Goal: Task Accomplishment & Management: Manage account settings

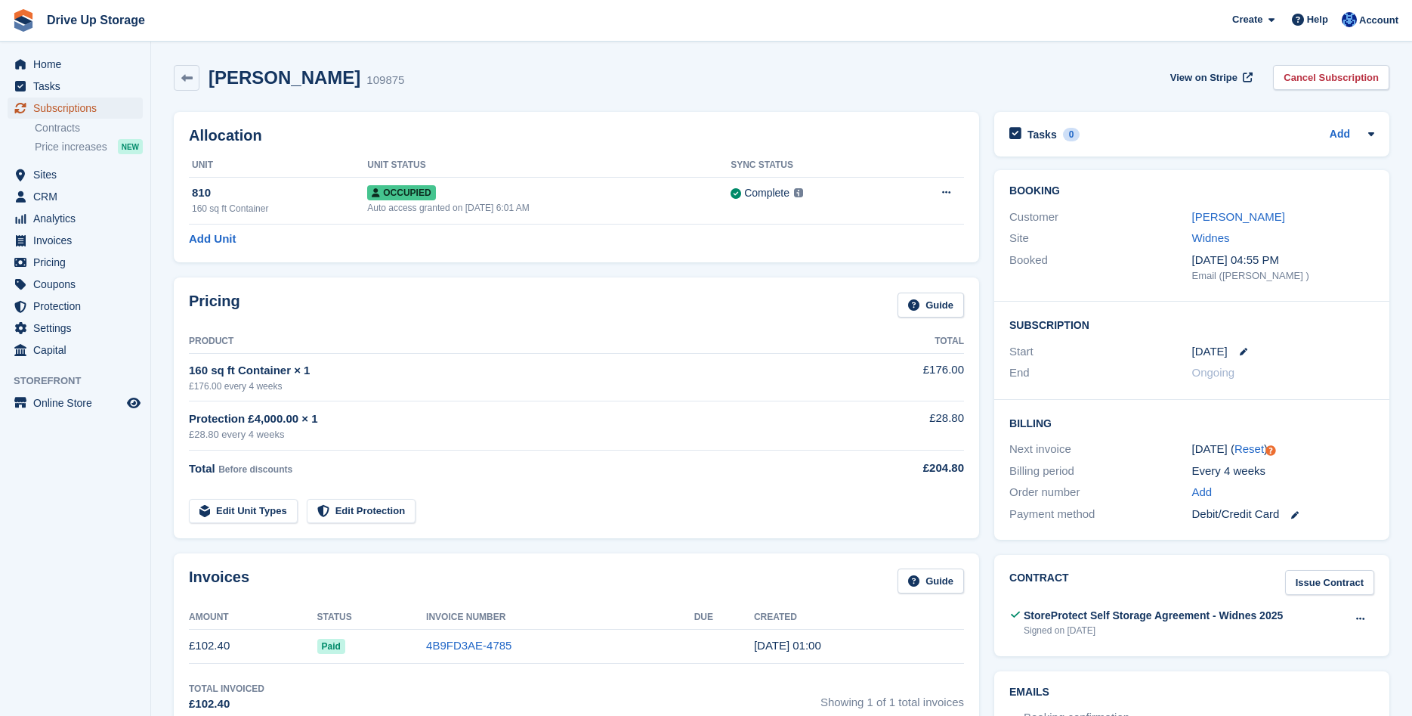
click at [84, 111] on span "Subscriptions" at bounding box center [78, 107] width 91 height 21
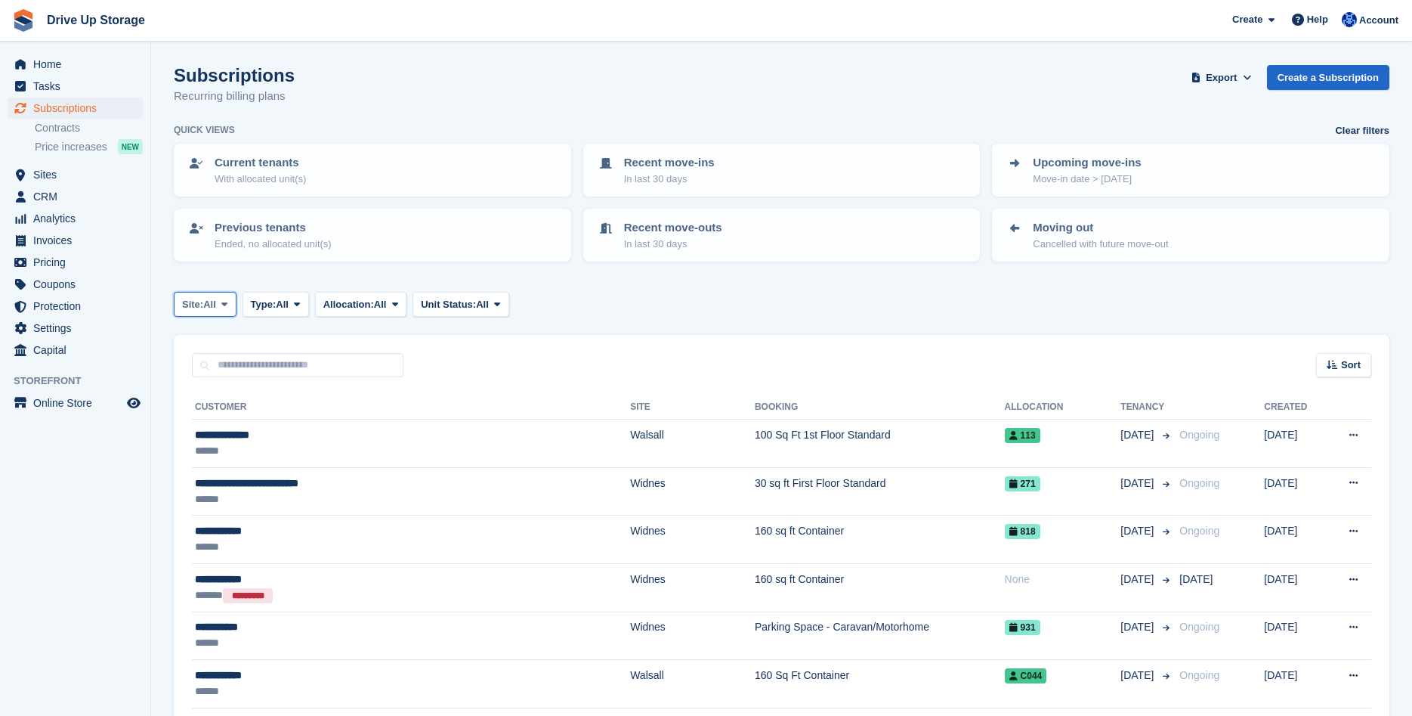
click at [218, 304] on button "Site: All" at bounding box center [205, 304] width 63 height 25
click at [201, 414] on link "Widnes" at bounding box center [246, 421] width 131 height 27
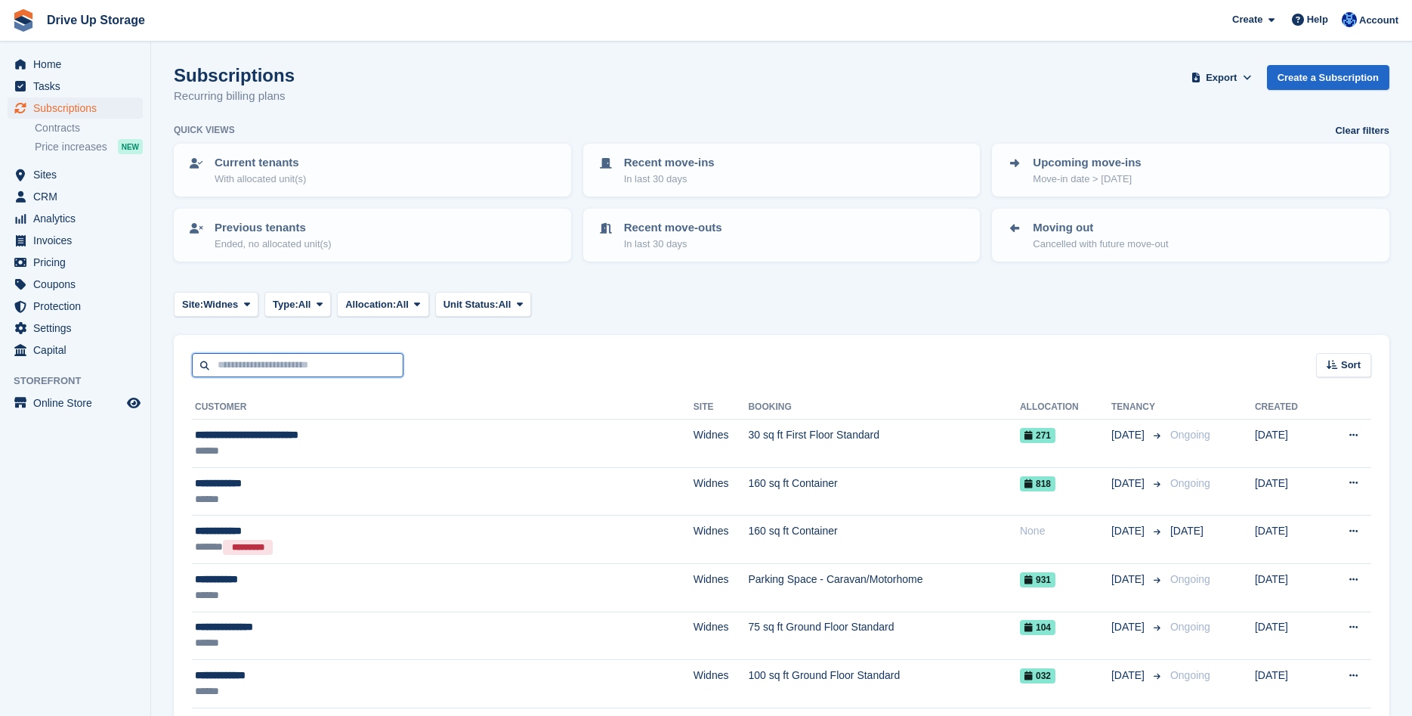
click at [232, 366] on input "text" at bounding box center [298, 365] width 212 height 25
type input "**********"
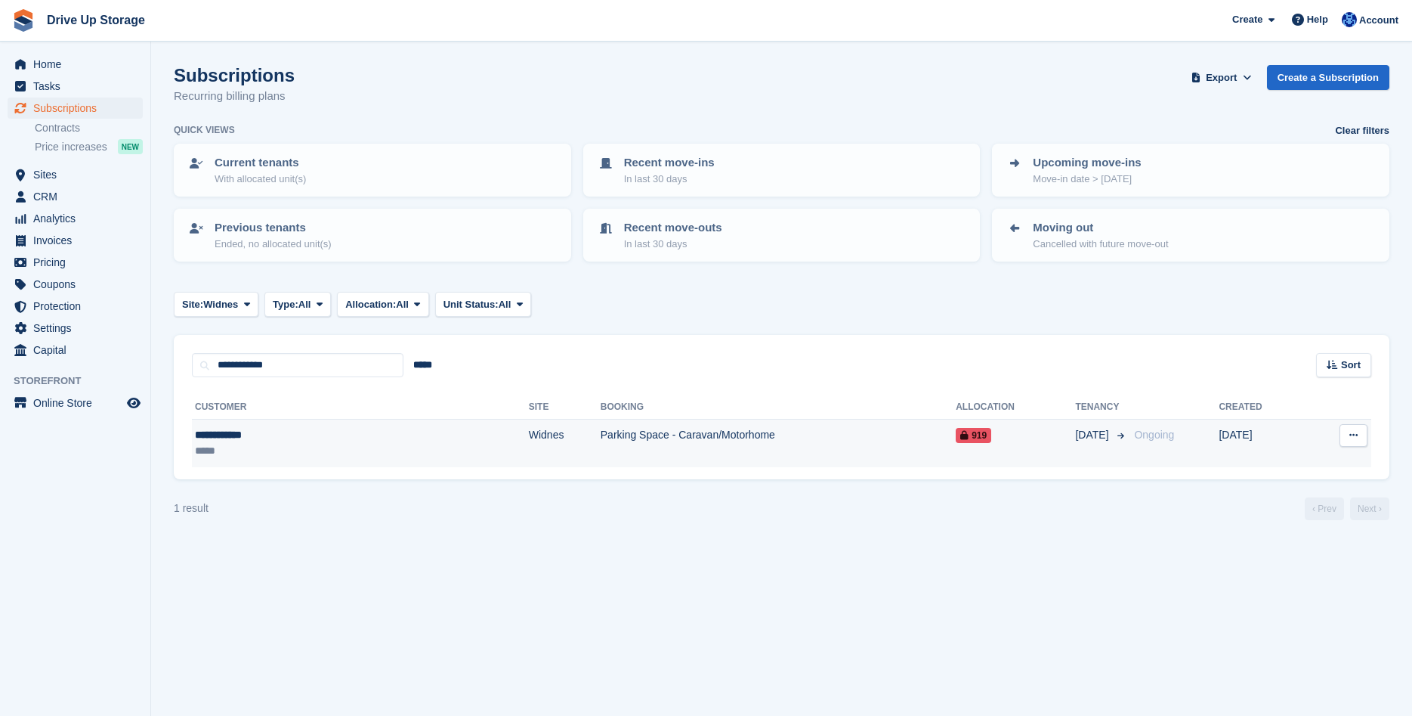
click at [229, 443] on div "*****" at bounding box center [276, 451] width 162 height 16
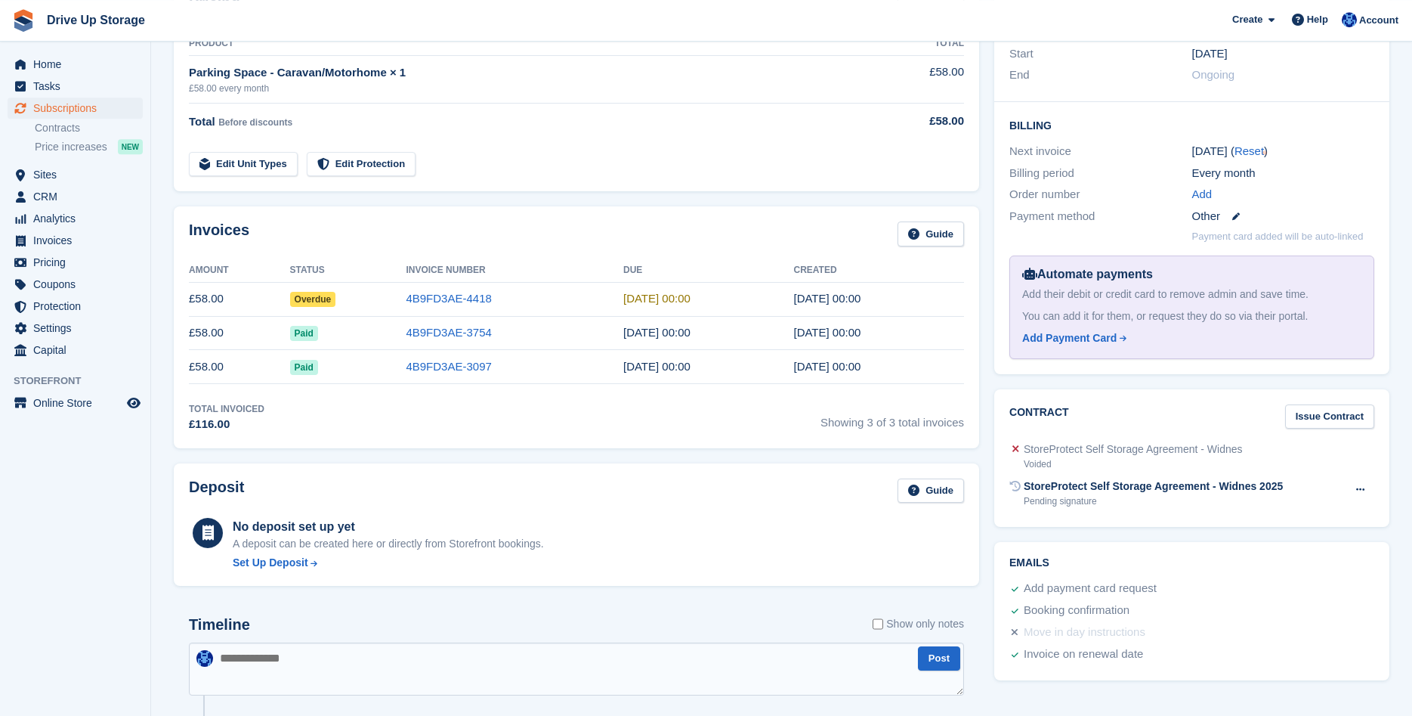
scroll to position [308, 0]
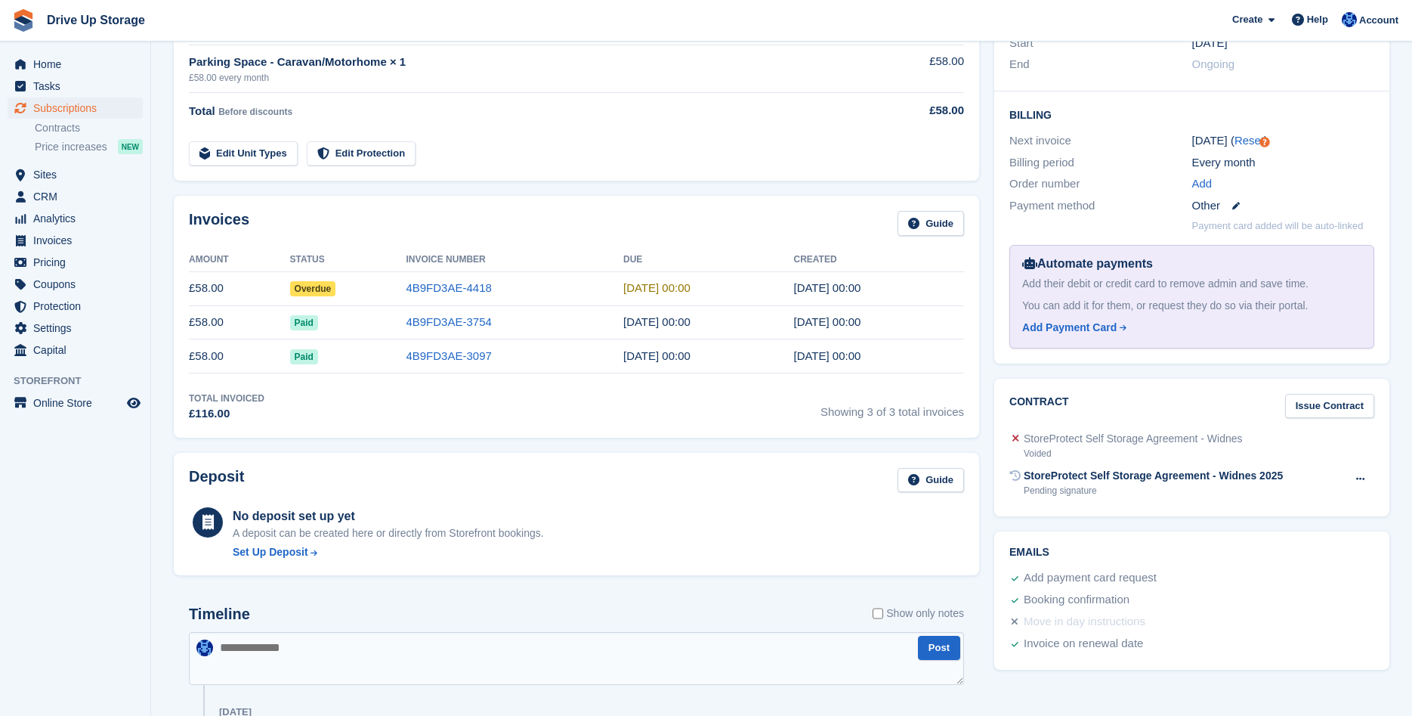
click at [261, 326] on td "£58.00" at bounding box center [239, 322] width 101 height 34
click at [450, 317] on link "4B9FD3AE-3754" at bounding box center [448, 321] width 85 height 13
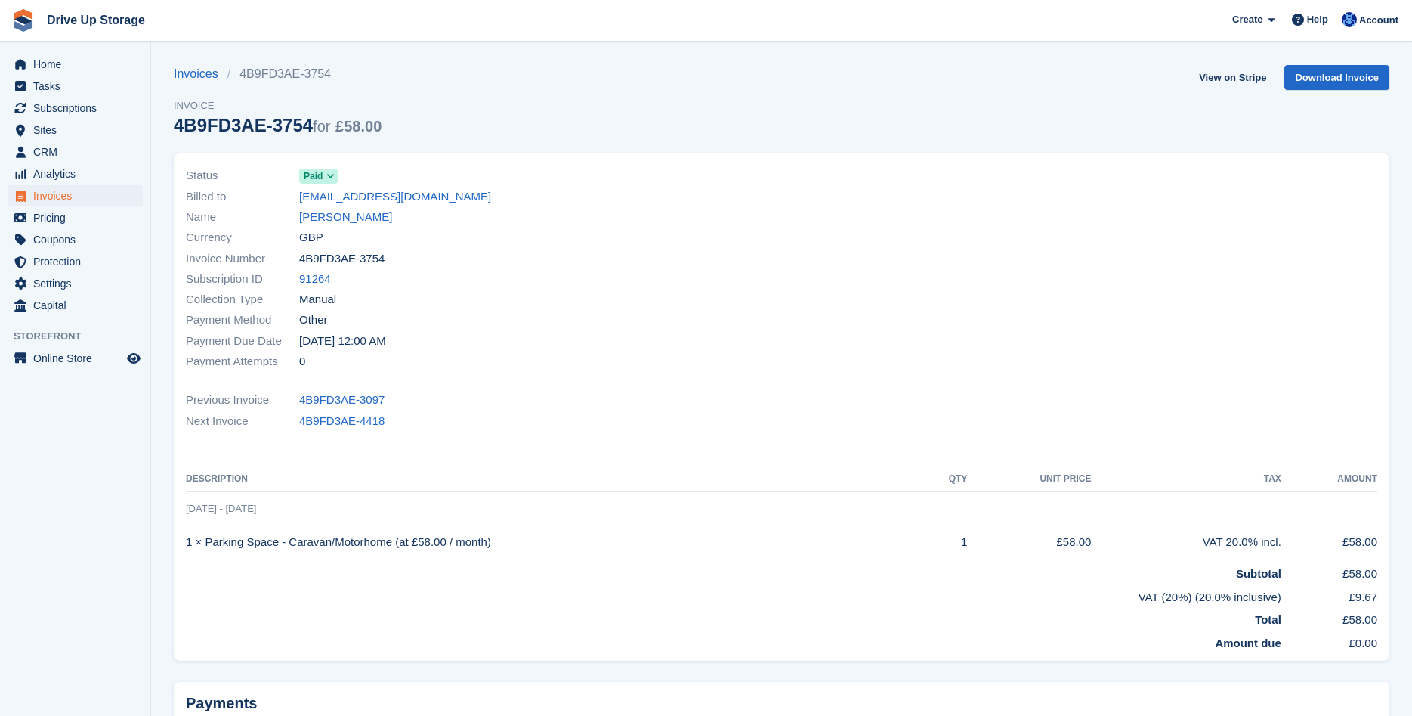
click at [816, 261] on div at bounding box center [1084, 268] width 605 height 224
click at [330, 177] on icon at bounding box center [330, 176] width 8 height 9
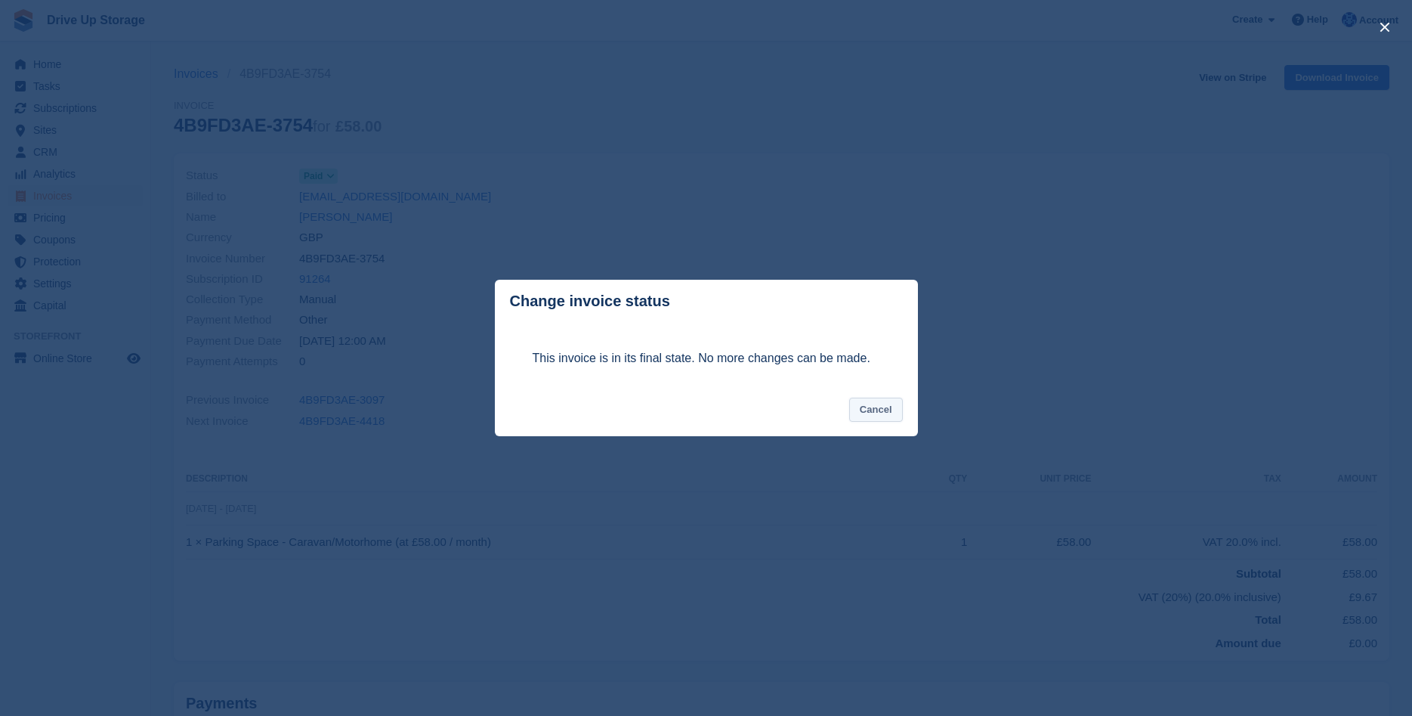
click at [880, 411] on button "Cancel" at bounding box center [876, 409] width 54 height 25
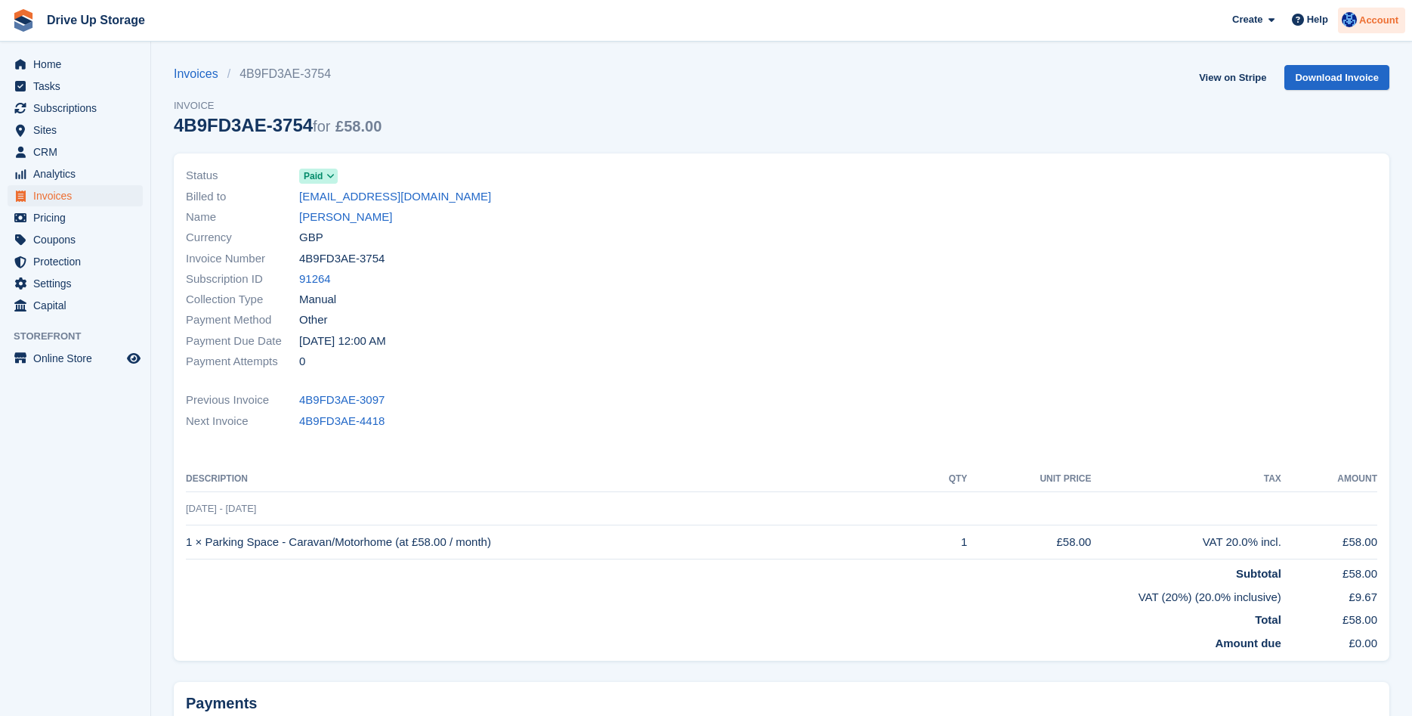
click at [1365, 26] on span "Account" at bounding box center [1378, 20] width 39 height 15
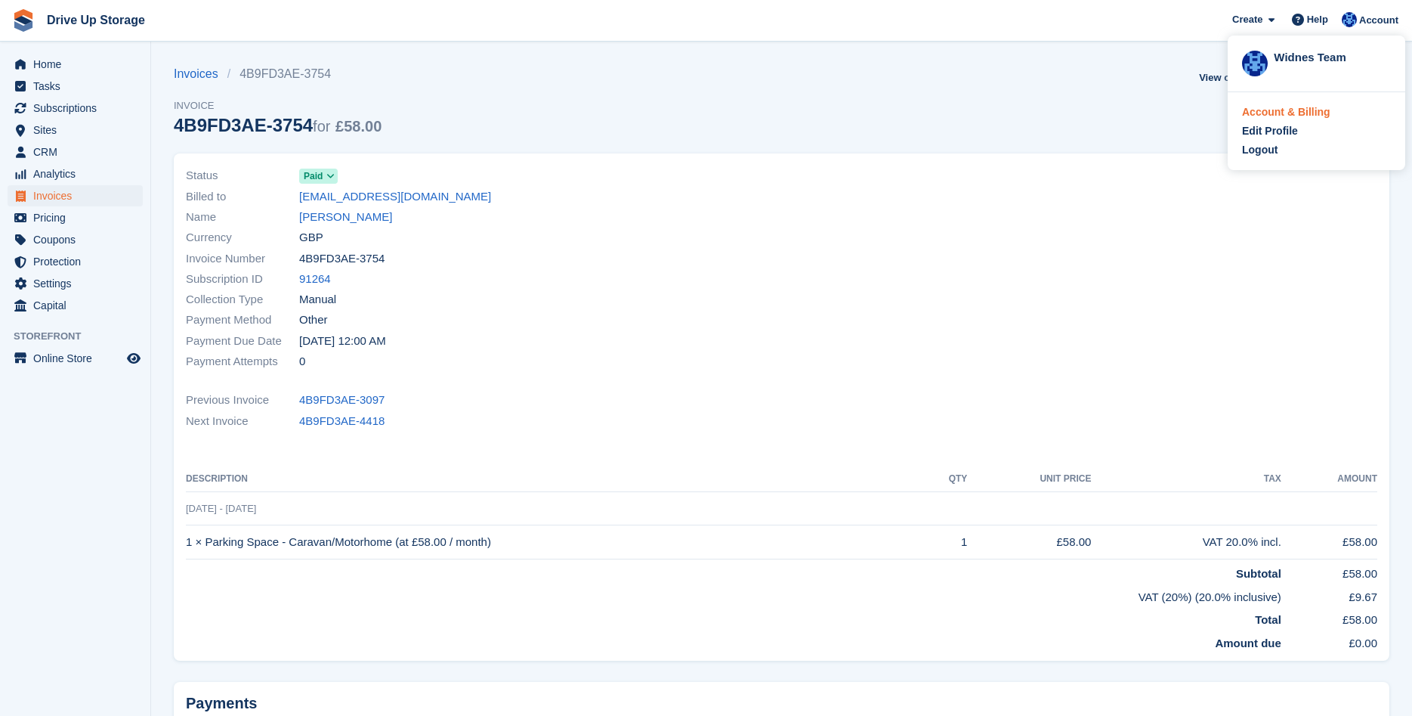
click at [1264, 109] on div "Account & Billing" at bounding box center [1286, 112] width 88 height 16
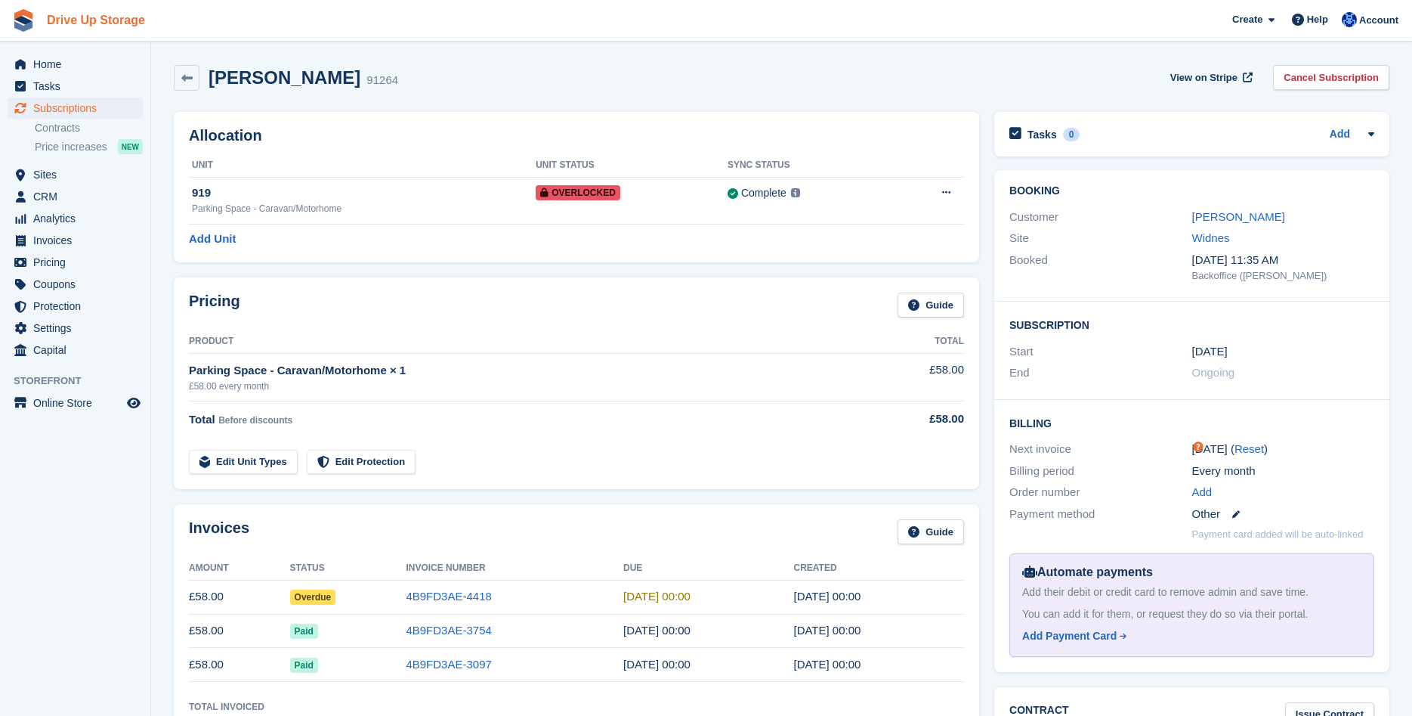
scroll to position [308, 0]
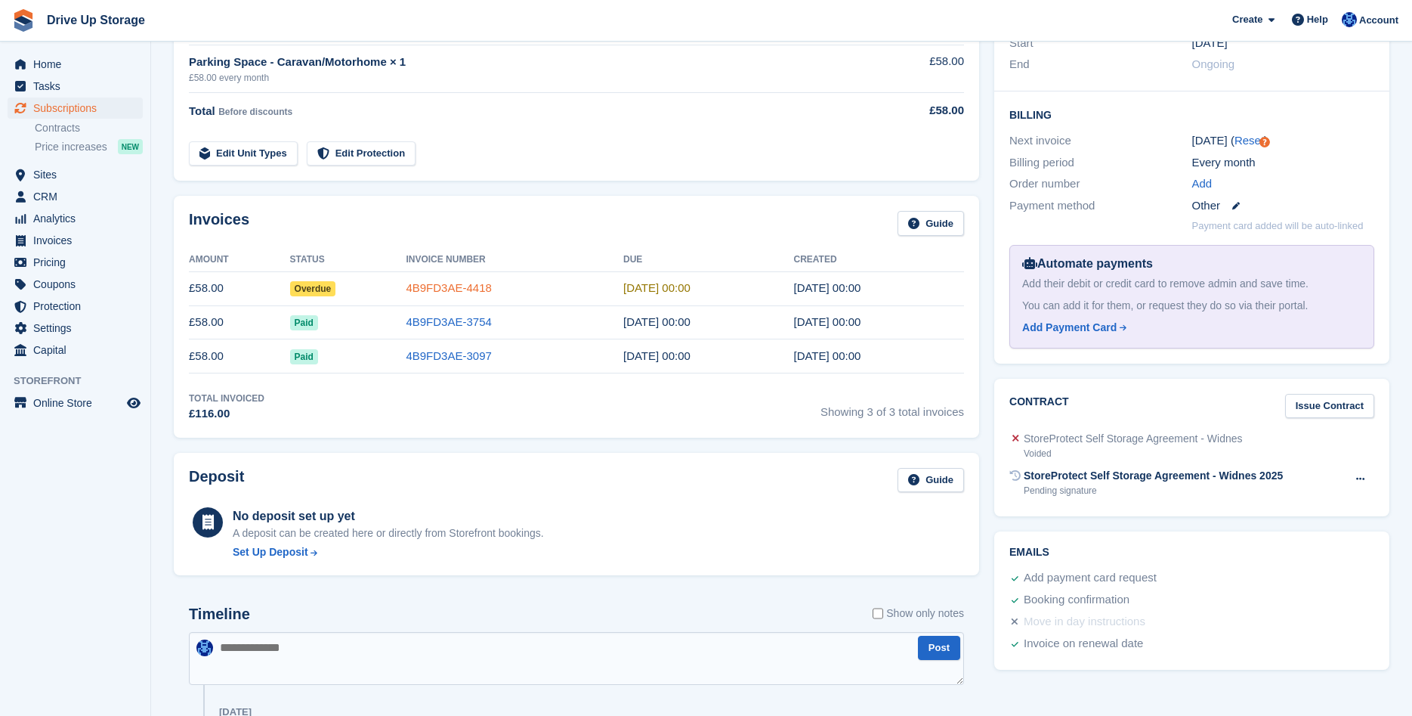
click at [431, 290] on link "4B9FD3AE-4418" at bounding box center [448, 287] width 85 height 13
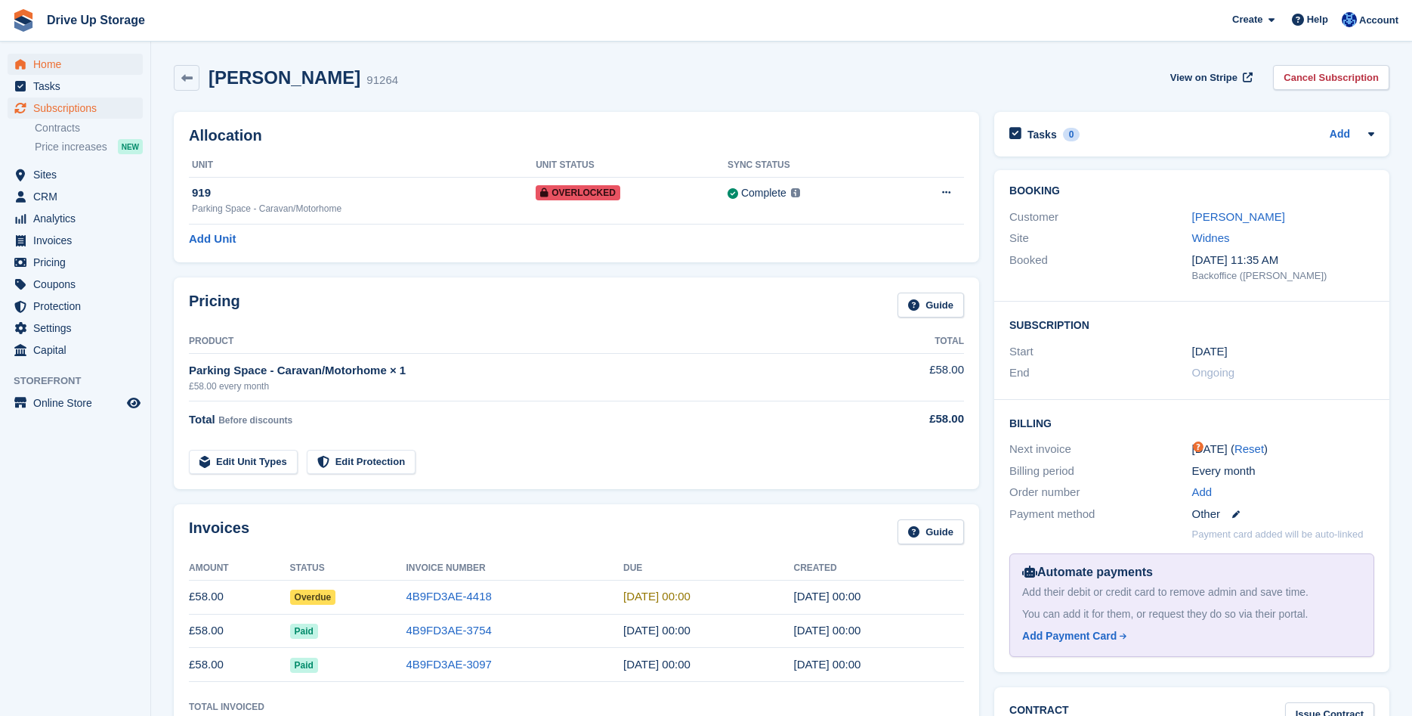
scroll to position [308, 0]
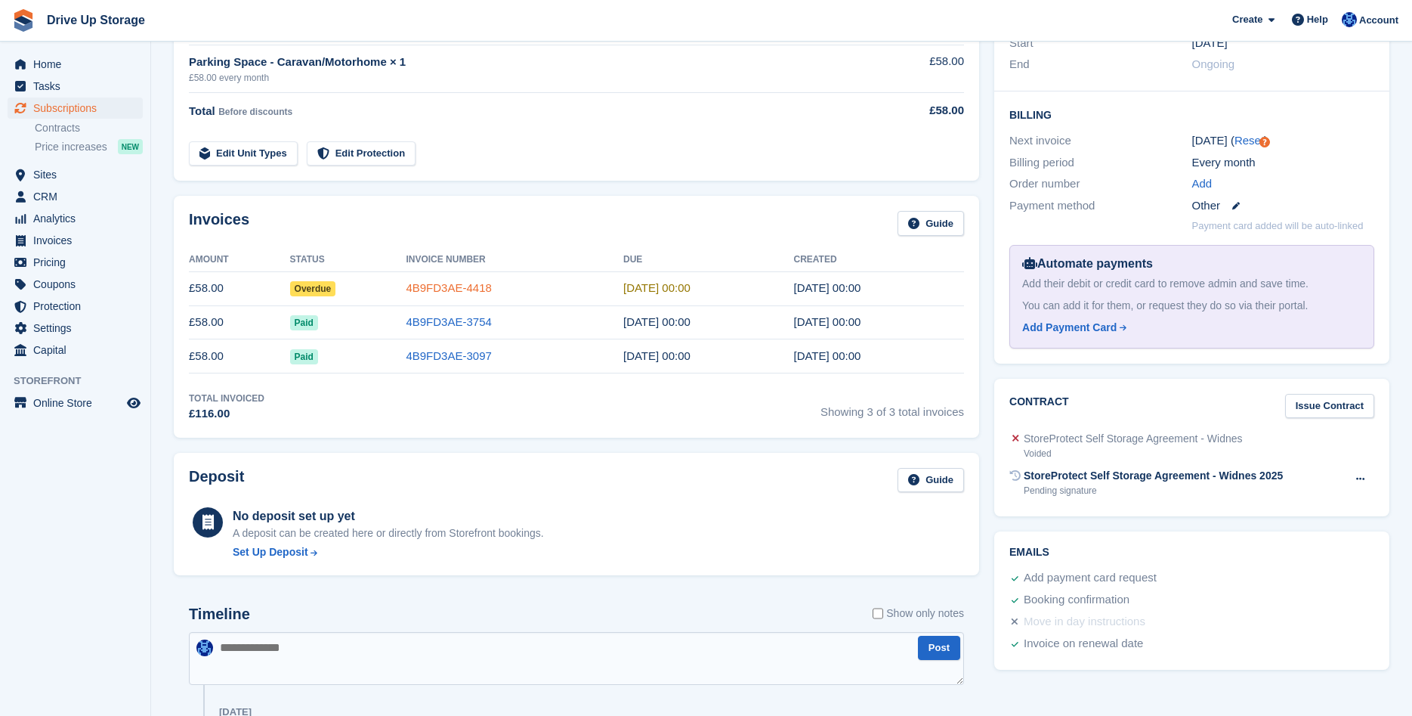
click at [441, 294] on link "4B9FD3AE-4418" at bounding box center [448, 287] width 85 height 13
